Goal: Information Seeking & Learning: Learn about a topic

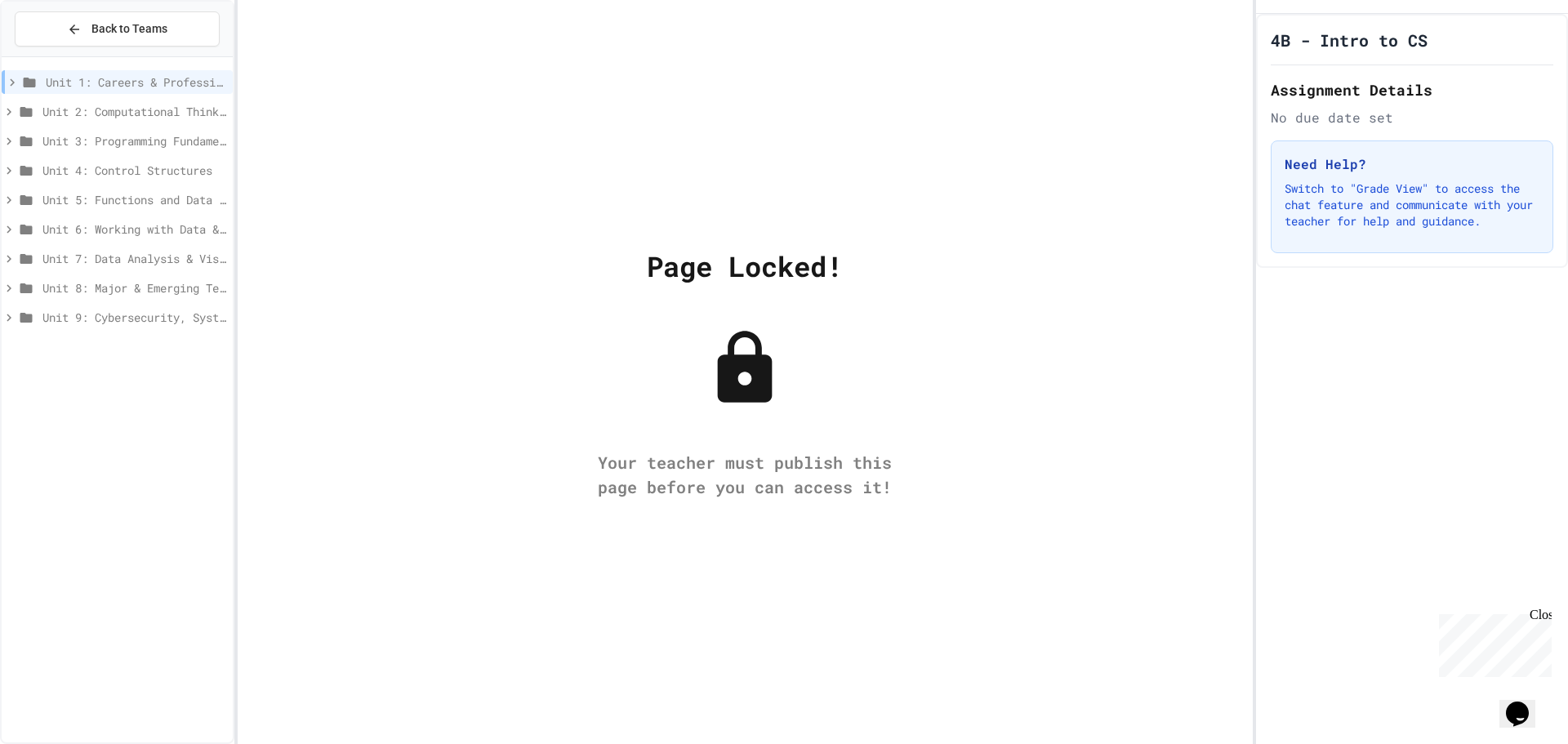
click at [147, 72] on div "Unit 1: Careers & Professionalism" at bounding box center [117, 82] width 231 height 24
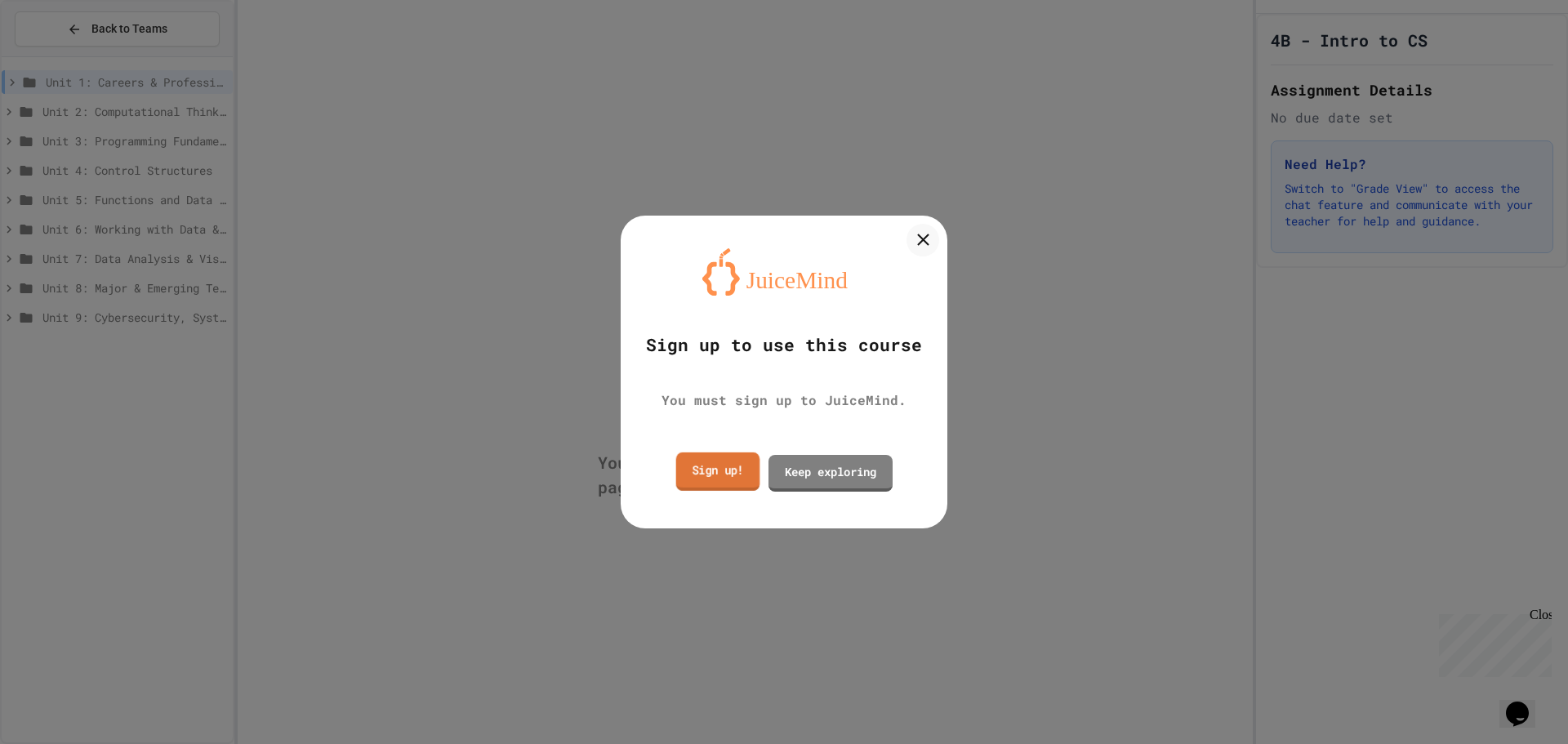
click at [712, 473] on link "Sign up!" at bounding box center [718, 471] width 84 height 38
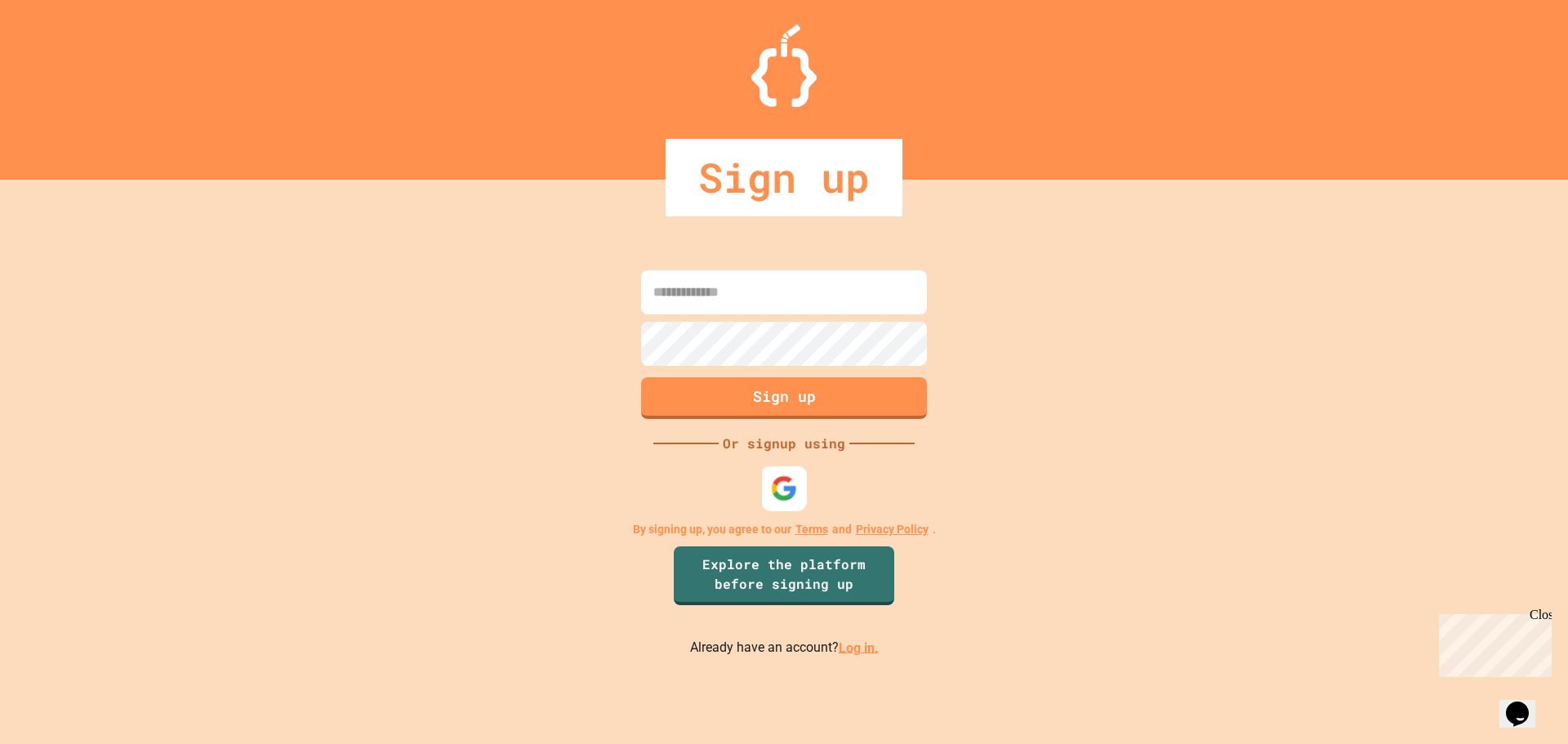
click at [790, 486] on img at bounding box center [784, 488] width 27 height 27
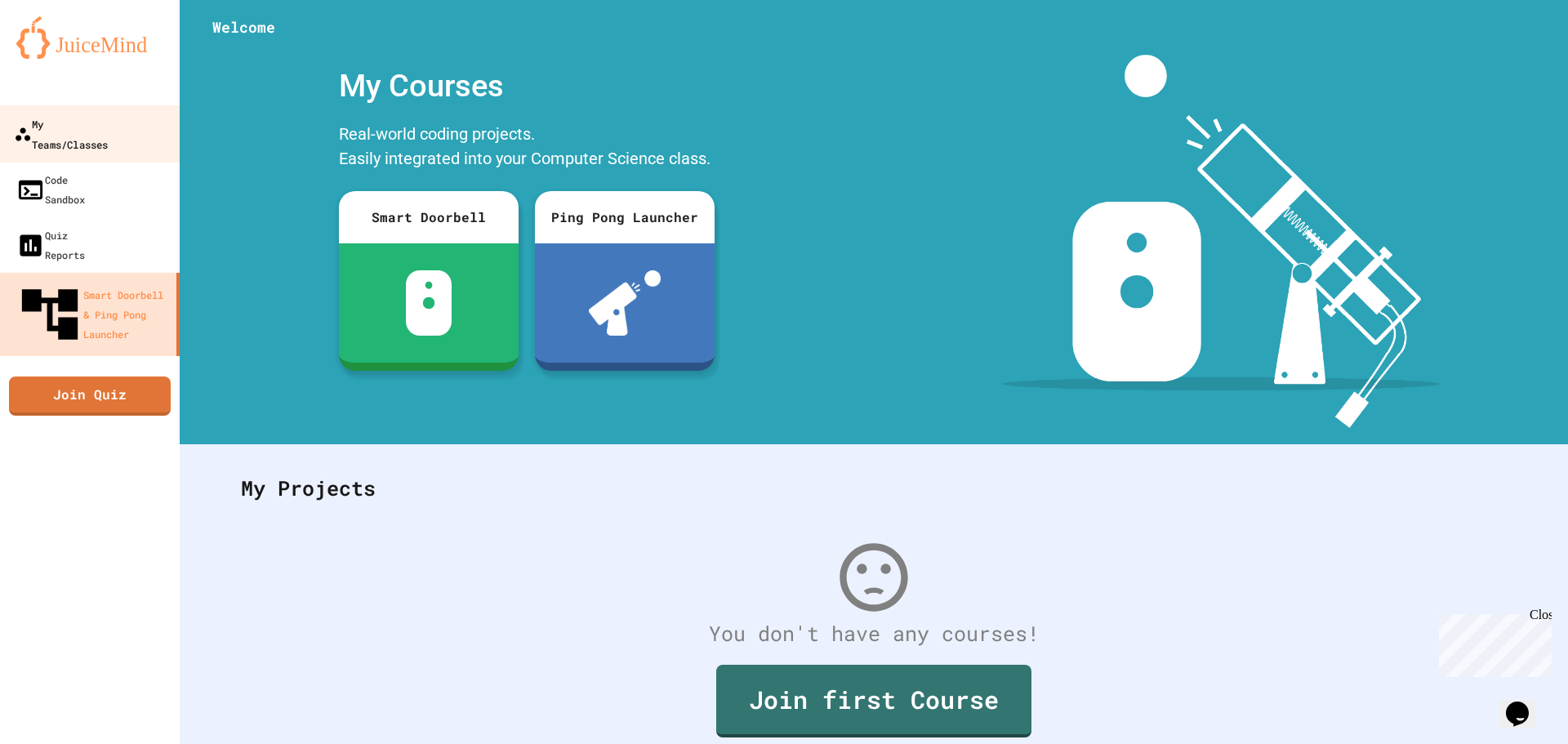
click at [108, 129] on div "My Teams/Classes" at bounding box center [60, 133] width 94 height 40
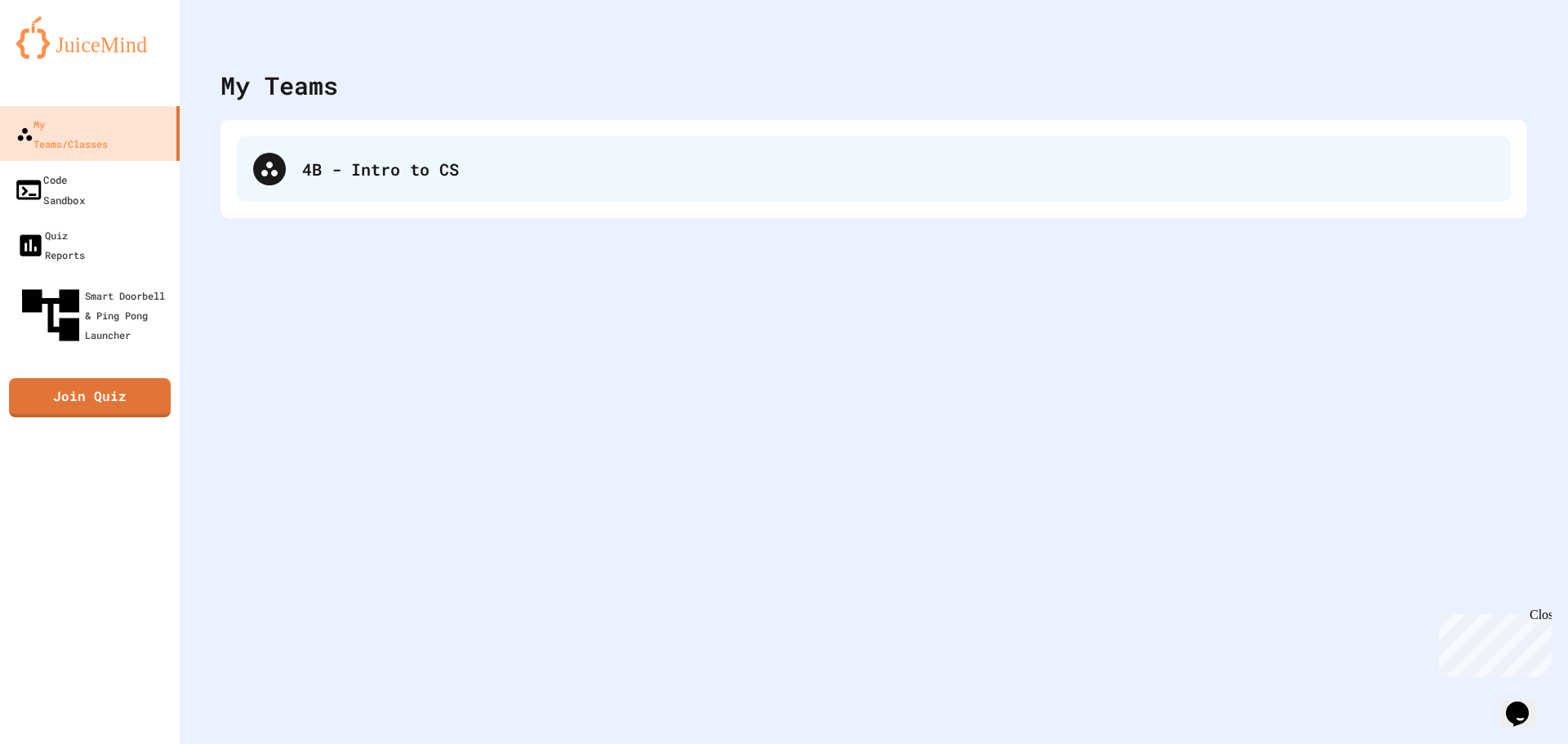
click at [446, 162] on div "4B - Intro to CS" at bounding box center [899, 169] width 1193 height 25
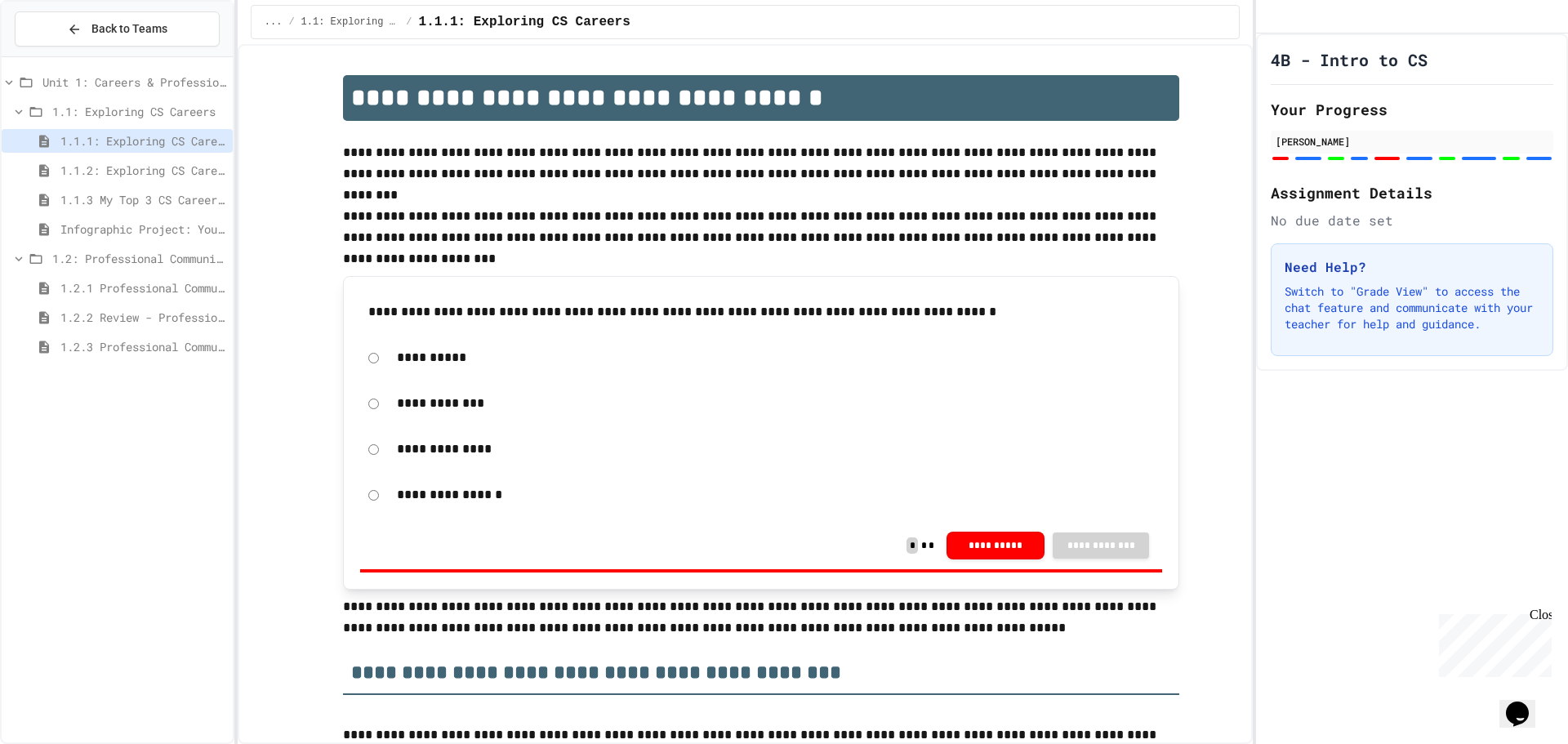
click at [166, 219] on div "Infographic Project: Your favorite CS" at bounding box center [117, 229] width 231 height 24
